Goal: Task Accomplishment & Management: Complete application form

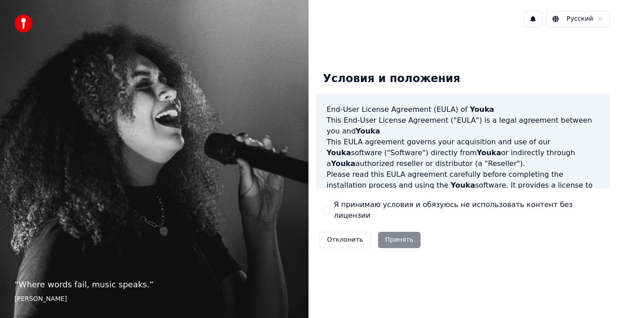
click at [398, 238] on div "Отклонить Принять" at bounding box center [370, 240] width 108 height 23
click at [396, 234] on div "Отклонить Принять" at bounding box center [370, 240] width 108 height 23
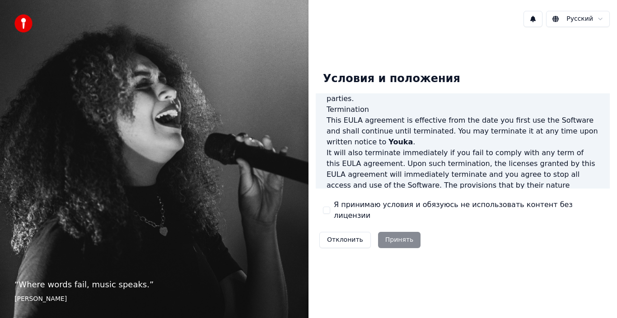
scroll to position [620, 0]
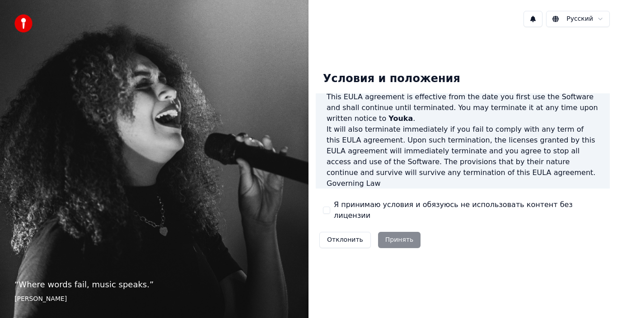
click at [396, 236] on div "Отклонить Принять" at bounding box center [370, 240] width 108 height 23
click at [336, 236] on button "Отклонить" at bounding box center [344, 240] width 51 height 16
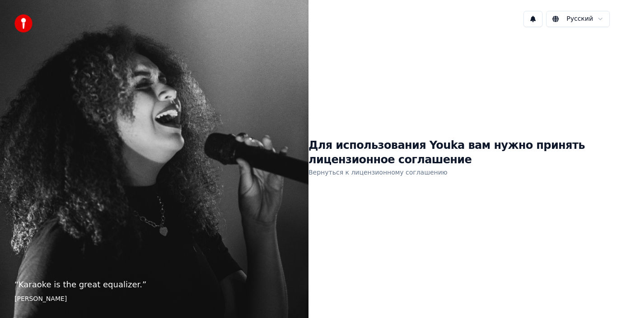
click at [218, 215] on div "“ Karaoke is the great equalizer. ” Aisha Tyler" at bounding box center [154, 159] width 308 height 318
click at [388, 216] on div "Для использования Youka вам нужно принять лицензионное соглашение Вернуться к л…" at bounding box center [462, 158] width 308 height 248
click at [384, 174] on link "Вернуться к лицензионному соглашению" at bounding box center [377, 172] width 139 height 14
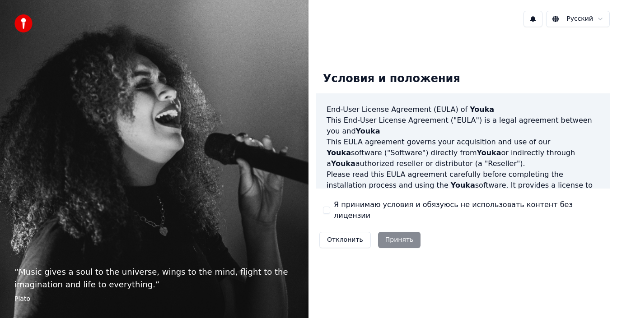
click at [327, 209] on button "Я принимаю условия и обязуюсь не использовать контент без лицензии" at bounding box center [326, 210] width 7 height 7
click at [397, 235] on button "Принять" at bounding box center [399, 240] width 43 height 16
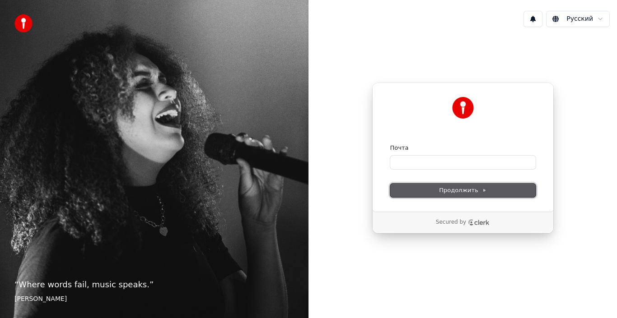
click at [471, 192] on span "Продолжить" at bounding box center [462, 191] width 47 height 8
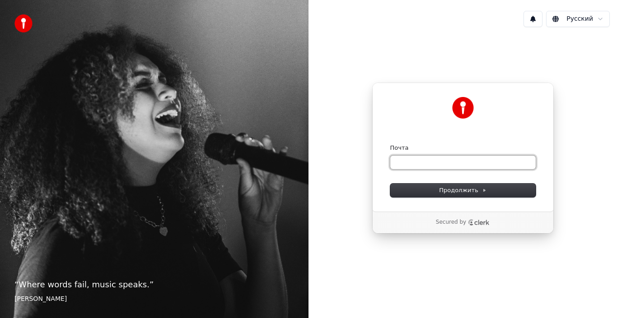
click at [434, 162] on input "Почта" at bounding box center [462, 163] width 145 height 14
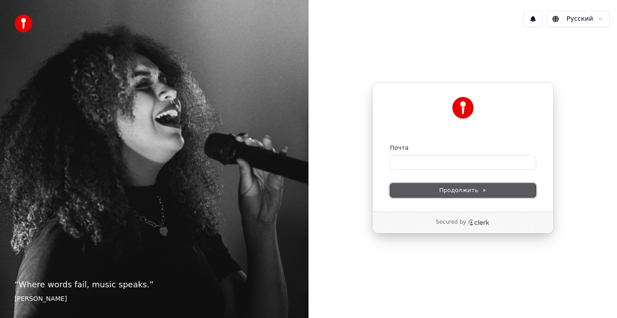
click at [455, 184] on button "Продолжить" at bounding box center [462, 191] width 145 height 14
click at [462, 183] on form "**********" at bounding box center [462, 170] width 145 height 53
click at [469, 191] on span "Продолжить" at bounding box center [462, 191] width 47 height 8
click at [470, 194] on span "Продолжить" at bounding box center [462, 191] width 47 height 8
click at [469, 194] on span "Продолжить" at bounding box center [462, 191] width 47 height 8
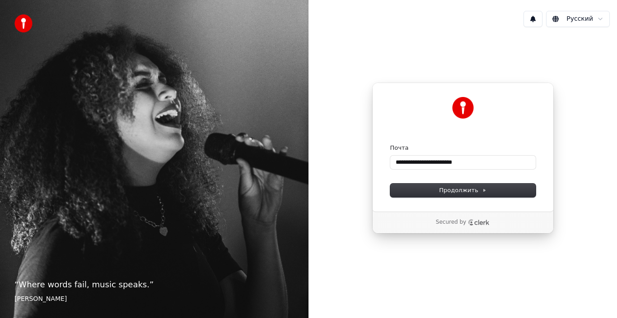
click at [404, 182] on form "**********" at bounding box center [462, 170] width 145 height 53
click at [484, 190] on icon at bounding box center [485, 191] width 2 height 2
click at [487, 161] on input "**********" at bounding box center [462, 163] width 145 height 14
type input "**********"
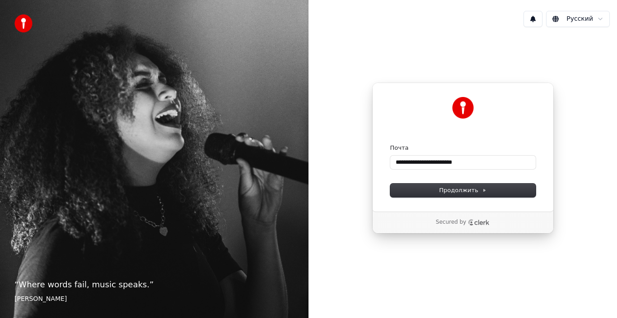
click at [478, 223] on icon "Clerk logo" at bounding box center [479, 222] width 22 height 6
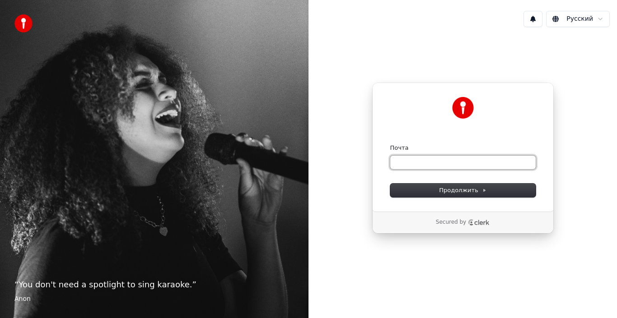
click at [440, 167] on input "Почта" at bounding box center [462, 163] width 145 height 14
click at [440, 161] on input "Почта" at bounding box center [462, 163] width 145 height 14
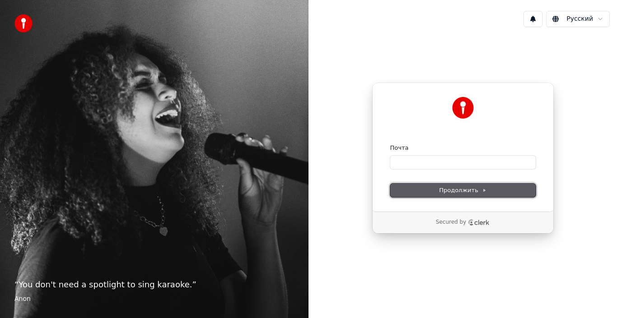
click at [453, 193] on span "Продолжить" at bounding box center [462, 191] width 47 height 8
click at [453, 183] on form "Почта Продолжить" at bounding box center [462, 170] width 145 height 53
click at [478, 224] on icon "Clerk logo" at bounding box center [481, 222] width 15 height 5
